Goal: Transaction & Acquisition: Purchase product/service

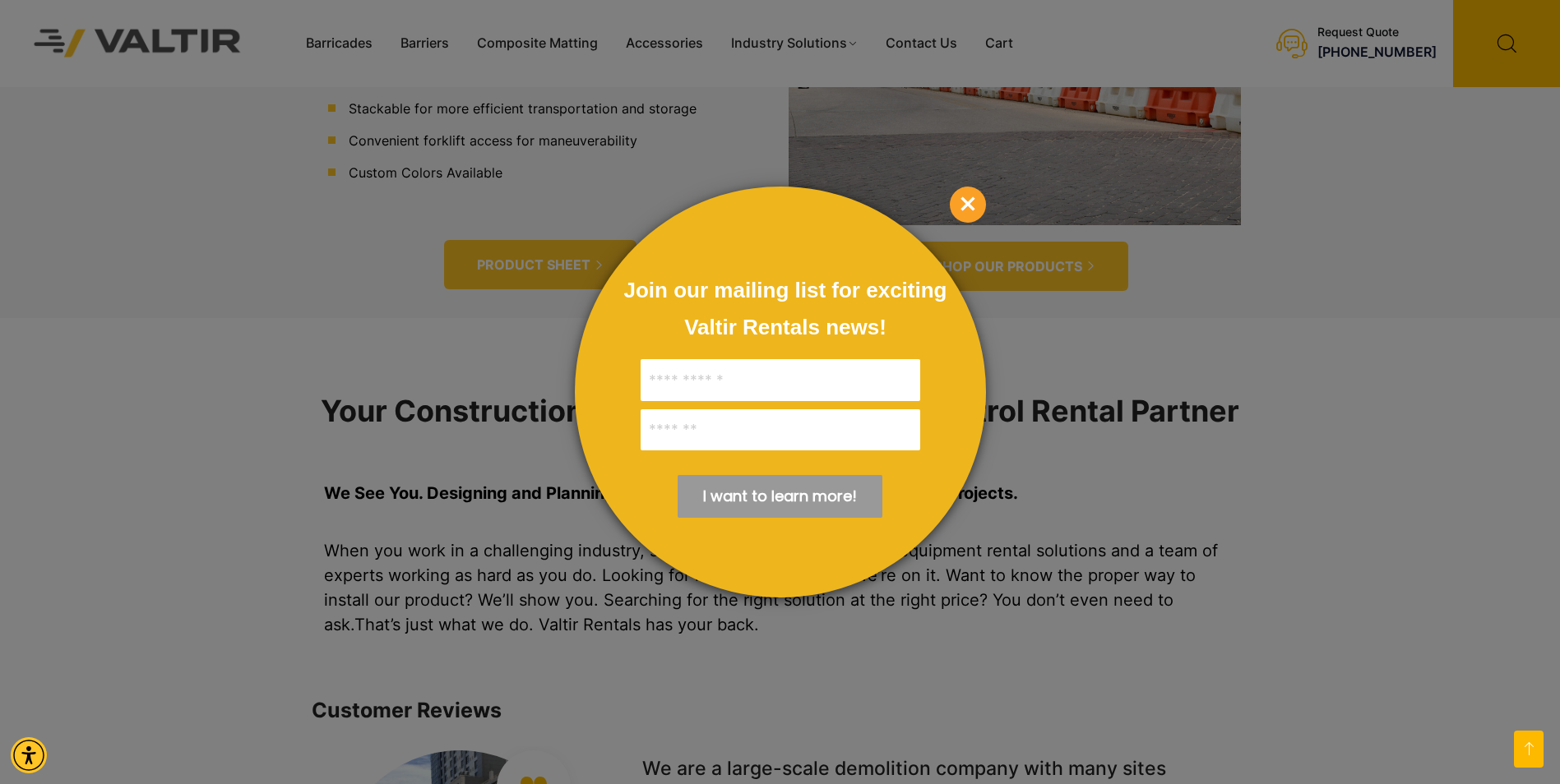
scroll to position [822, 0]
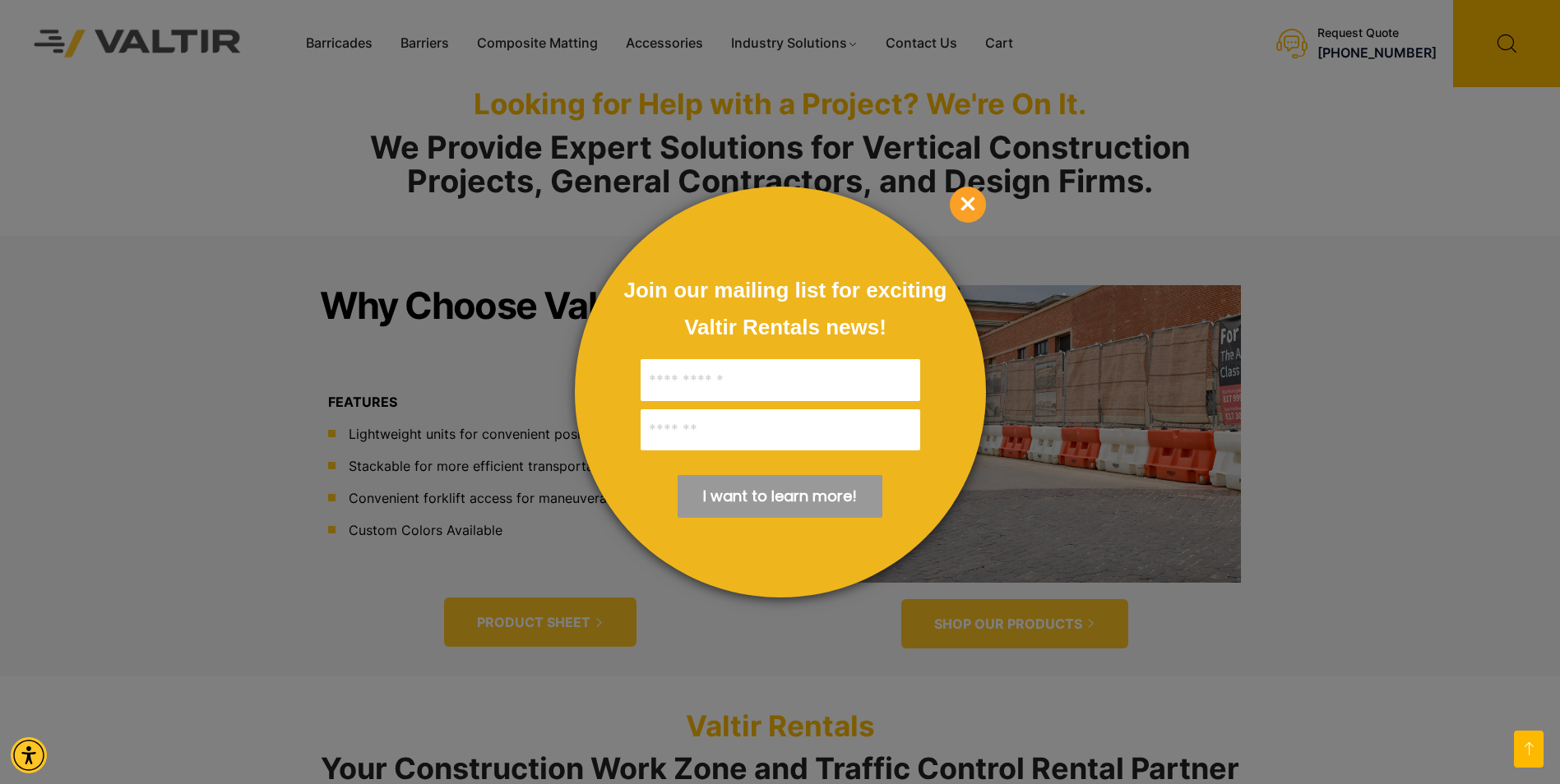
click at [962, 206] on span "×" at bounding box center [967, 204] width 36 height 36
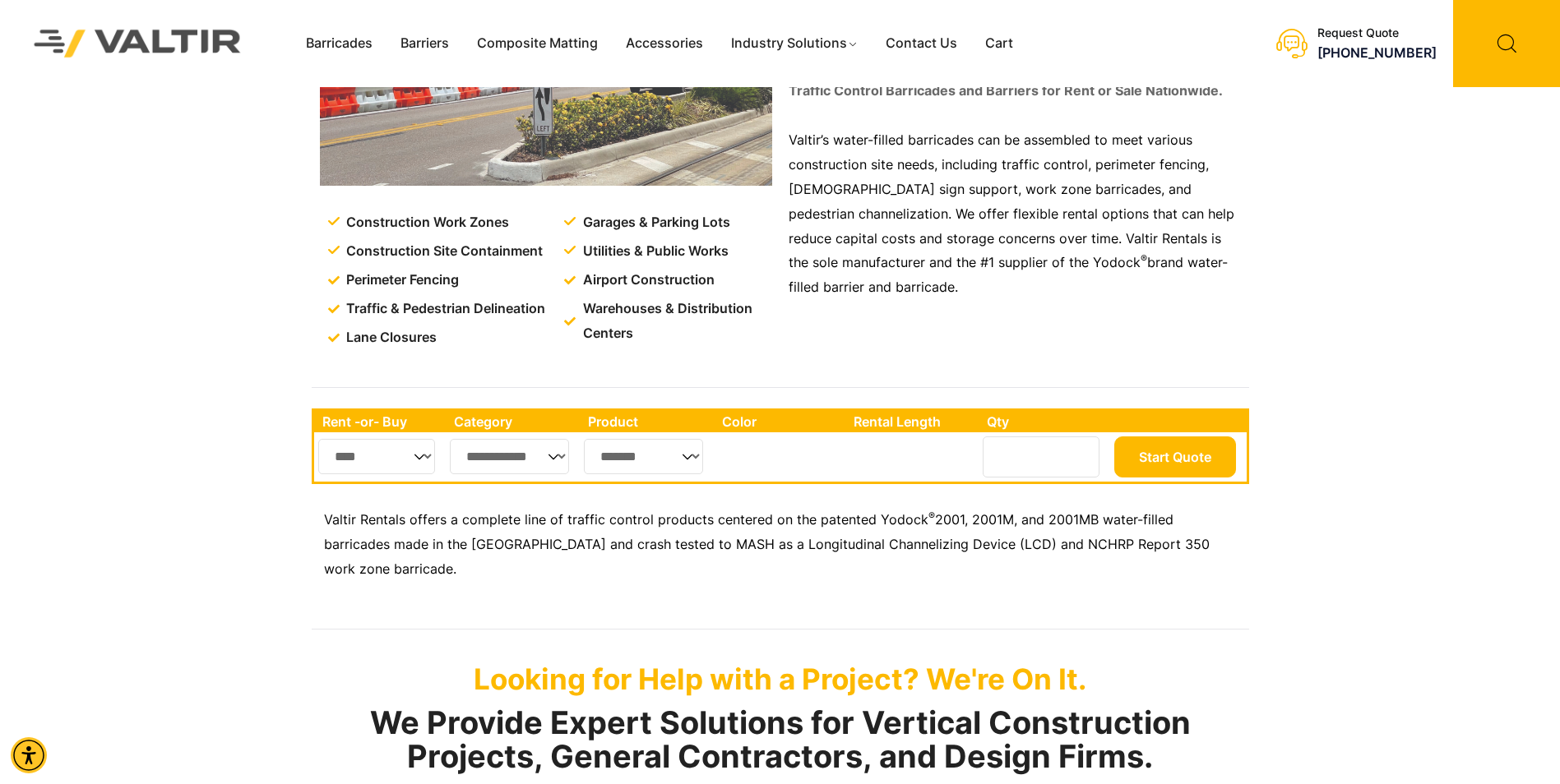
scroll to position [0, 0]
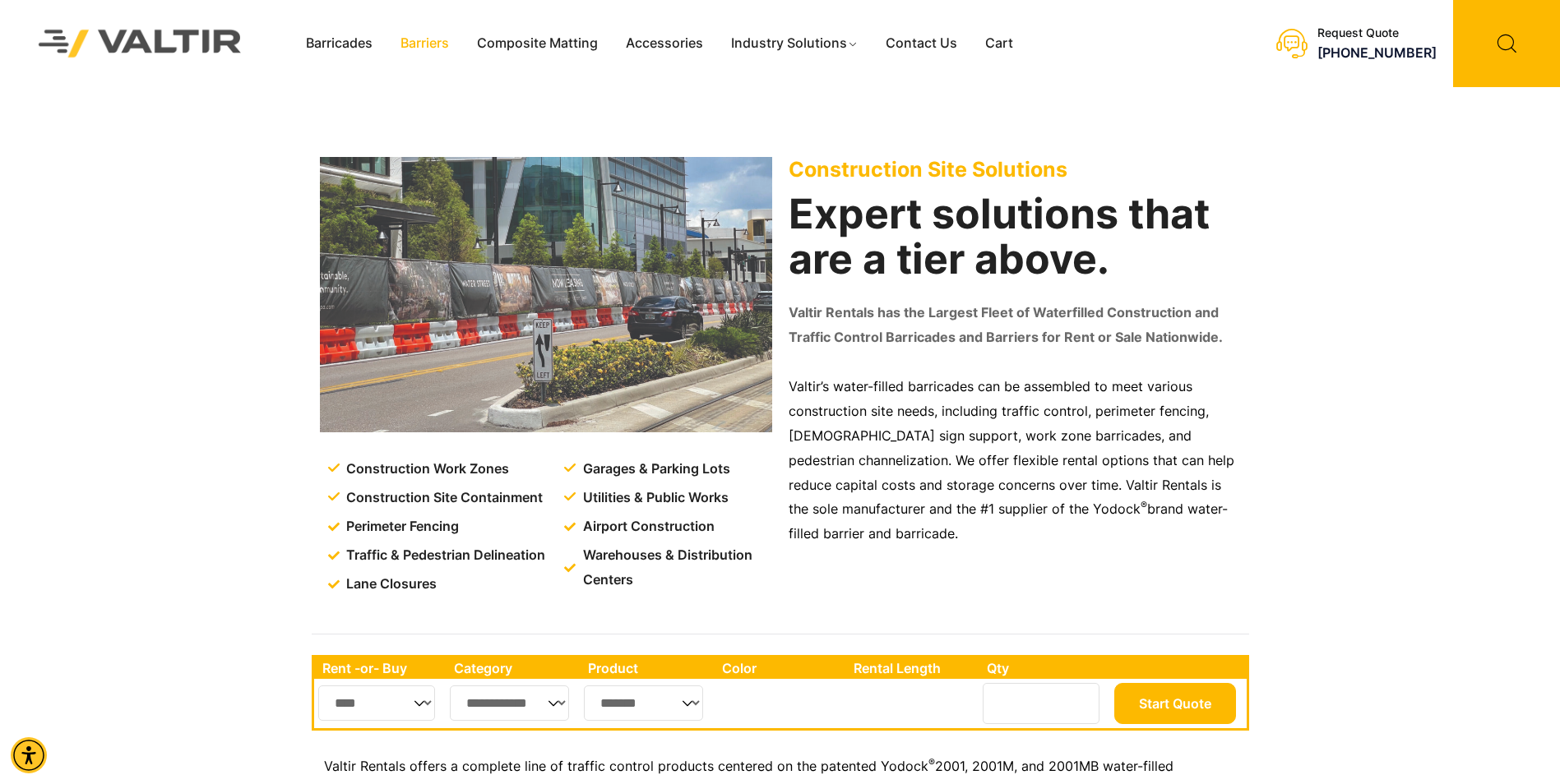
click at [432, 43] on link "Barriers" at bounding box center [424, 43] width 76 height 25
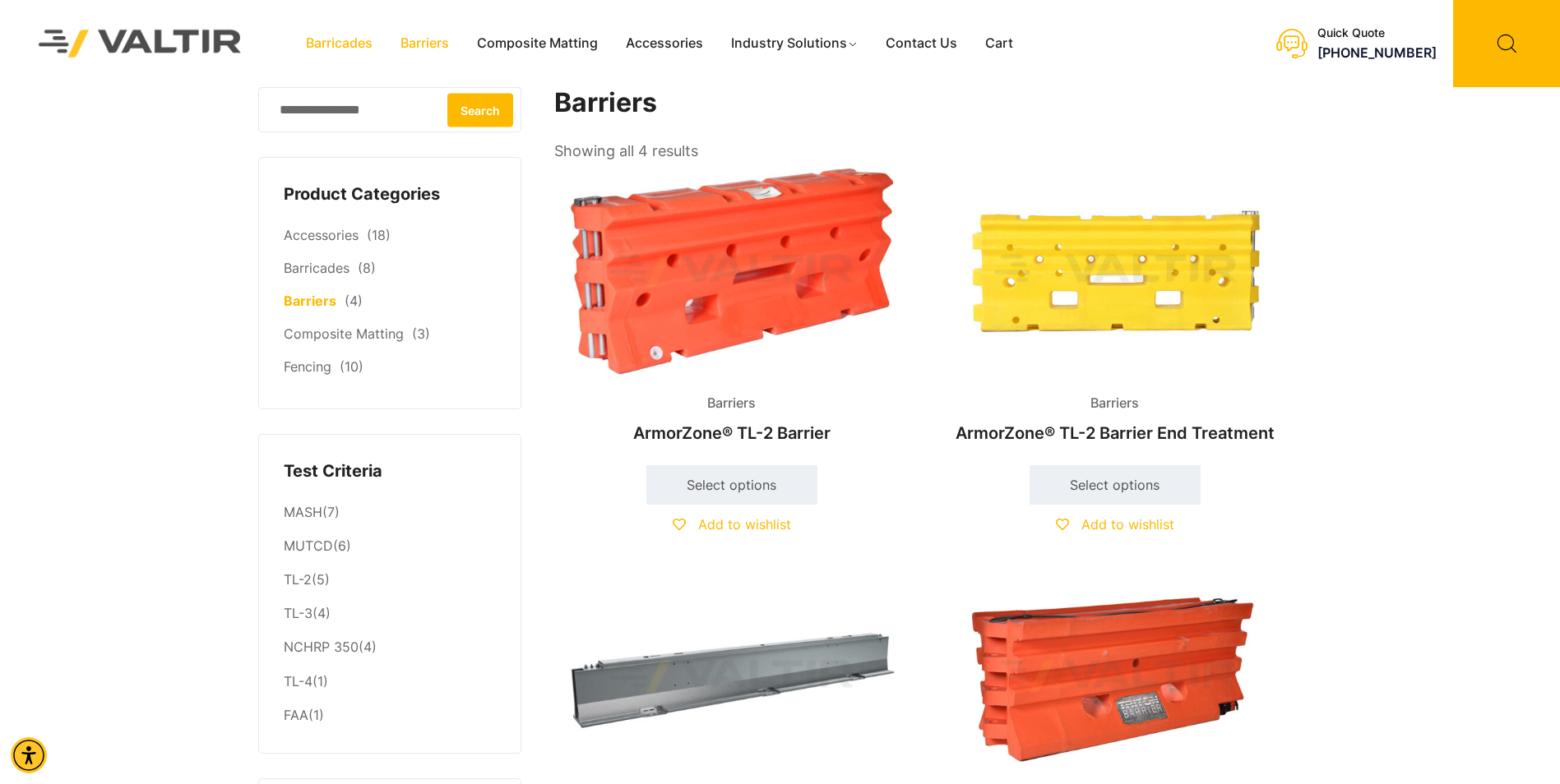
click at [348, 41] on link "Barricades" at bounding box center [338, 43] width 95 height 25
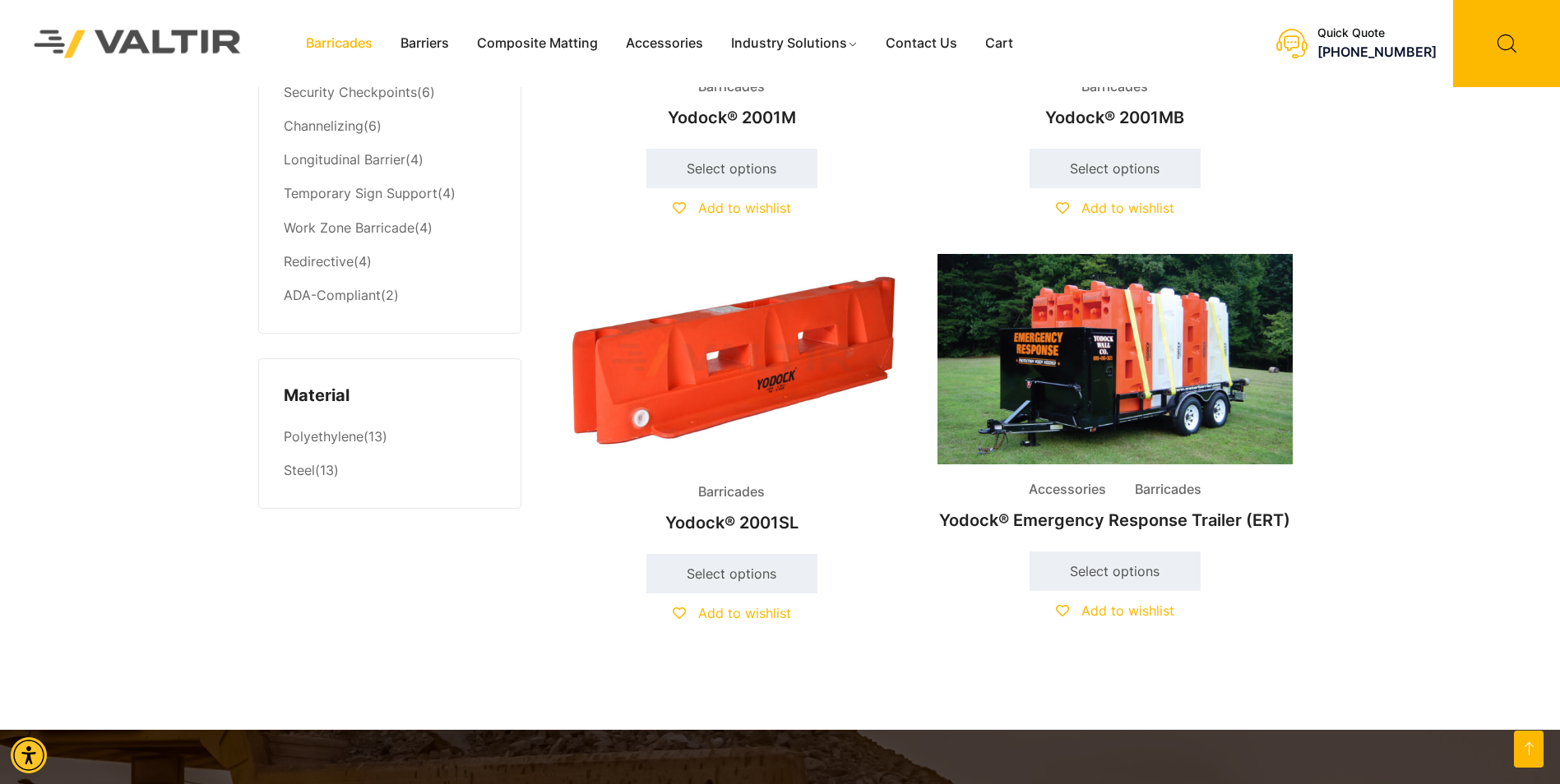
scroll to position [904, 0]
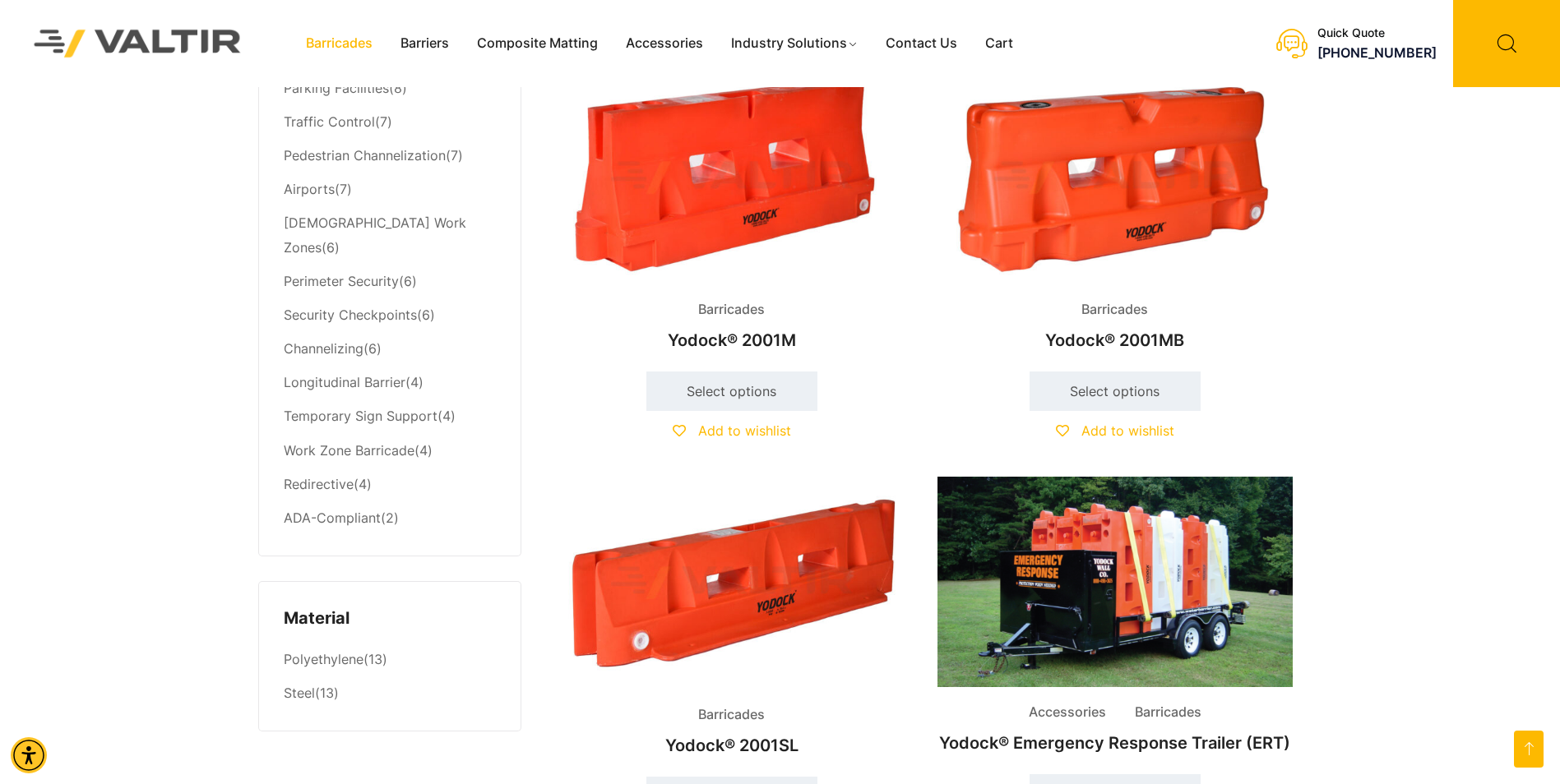
click at [1125, 206] on img at bounding box center [1115, 178] width 355 height 213
